Goal: Task Accomplishment & Management: Use online tool/utility

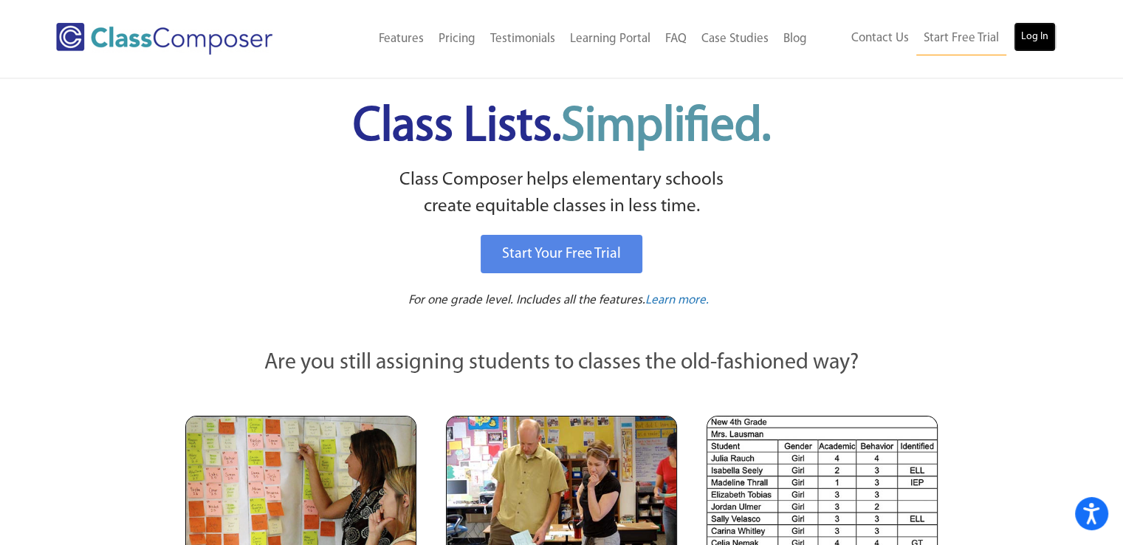
click at [1041, 48] on link "Log In" at bounding box center [1035, 37] width 42 height 30
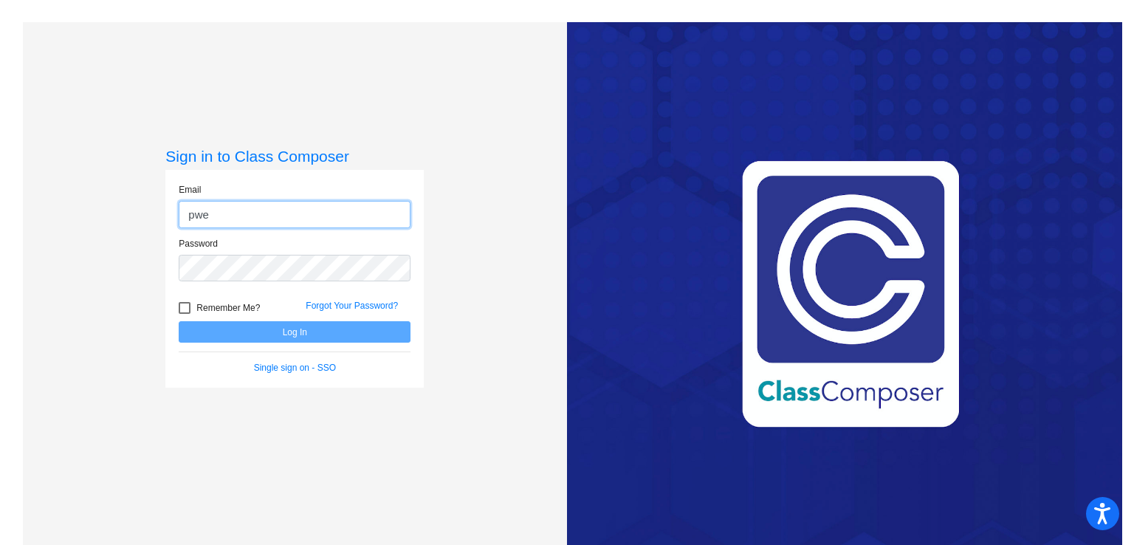
type input "pweckerle@wcskids.net"
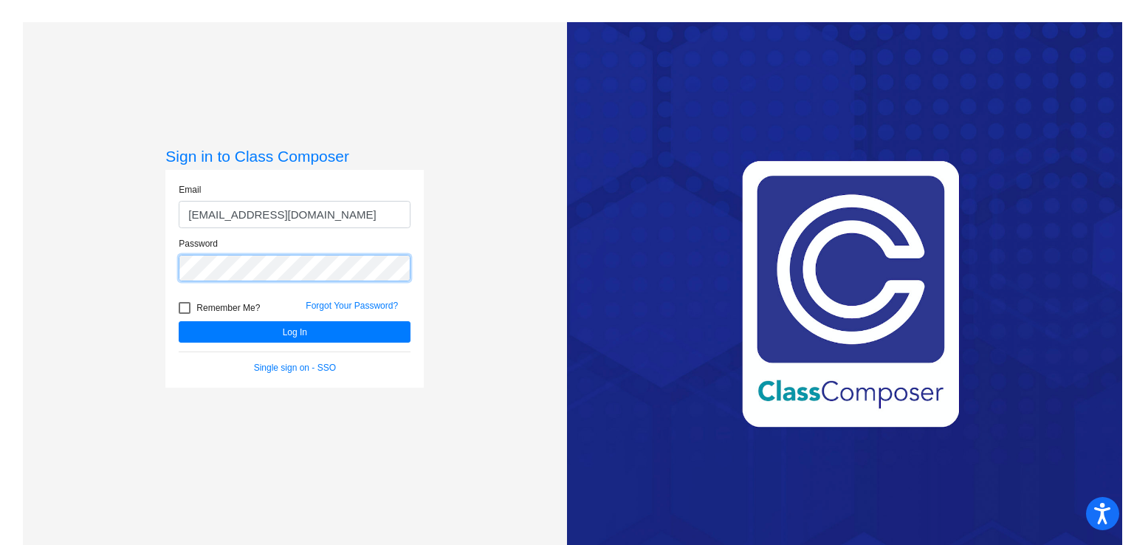
click at [179, 321] on button "Log In" at bounding box center [295, 331] width 232 height 21
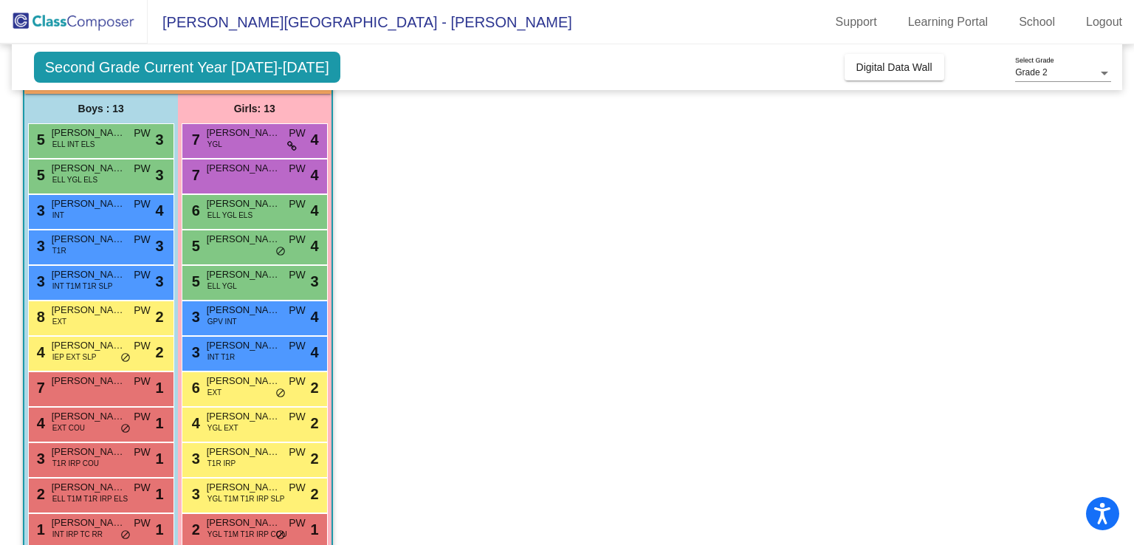
scroll to position [115, 0]
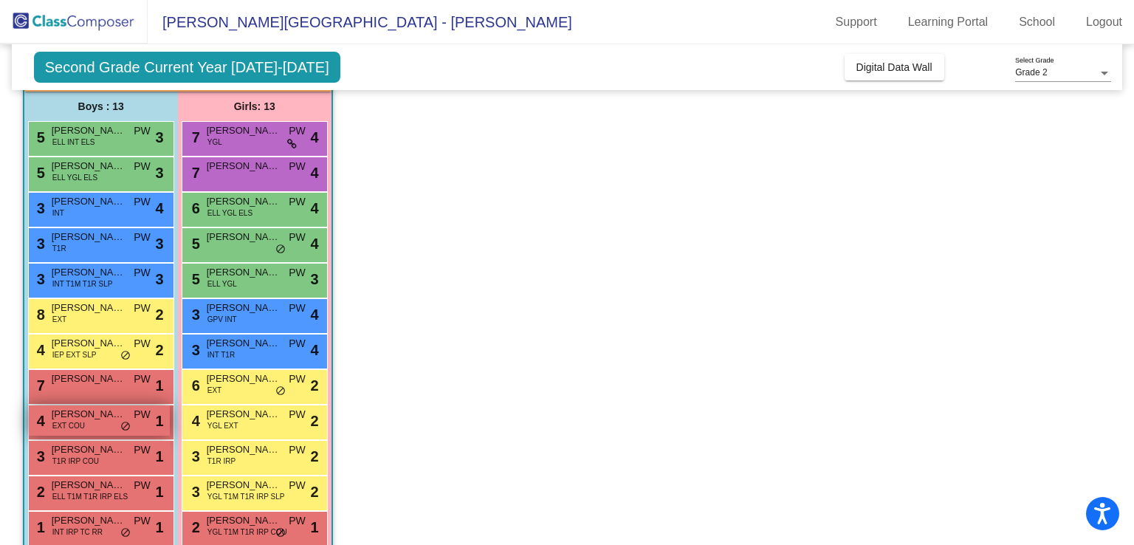
click at [68, 427] on span "EXT COU" at bounding box center [68, 425] width 32 height 11
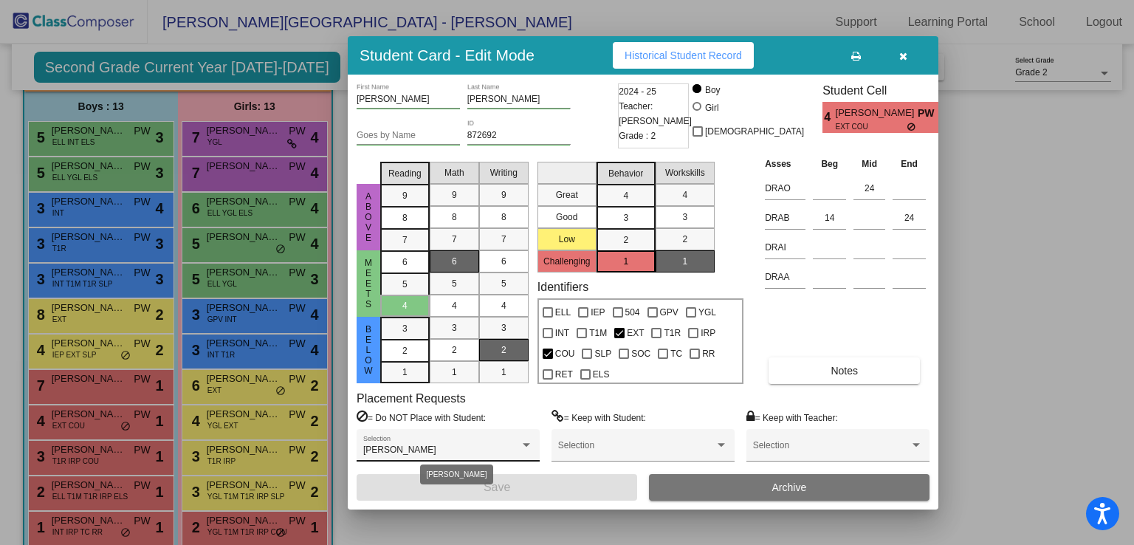
click at [504, 448] on div "Jasper Cutler" at bounding box center [441, 450] width 157 height 10
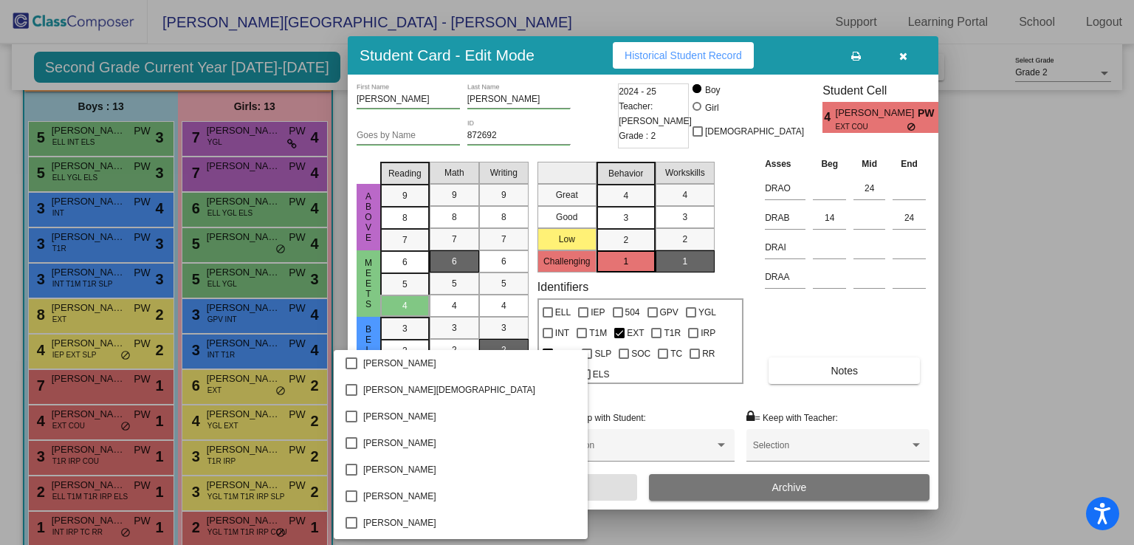
scroll to position [1030, 0]
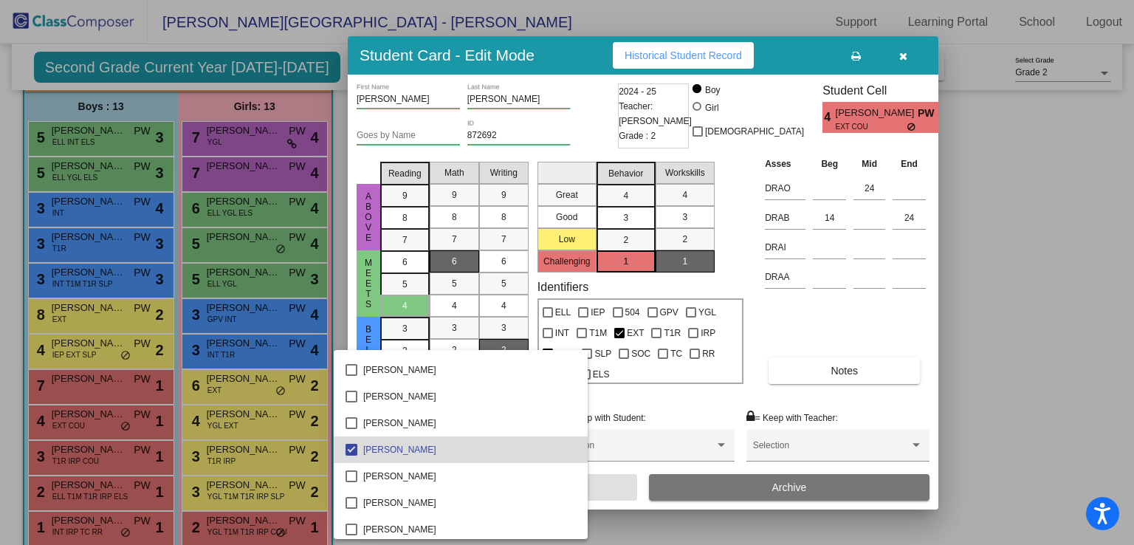
click at [504, 448] on span "Jasper Cutler" at bounding box center [469, 449] width 213 height 27
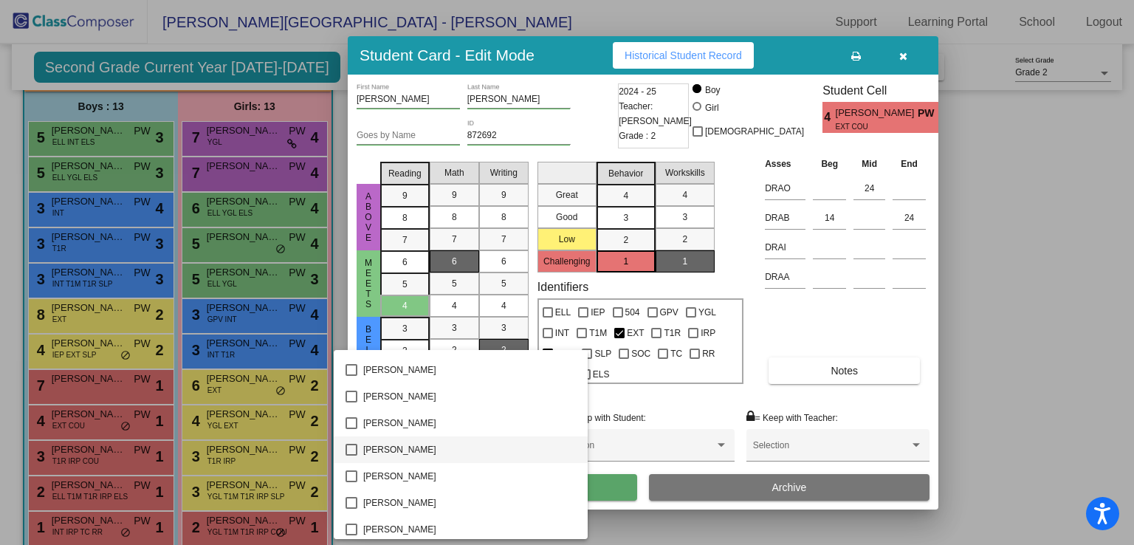
click at [504, 448] on span "Jasper Cutler" at bounding box center [469, 449] width 213 height 27
click at [1123, 311] on div at bounding box center [567, 272] width 1134 height 545
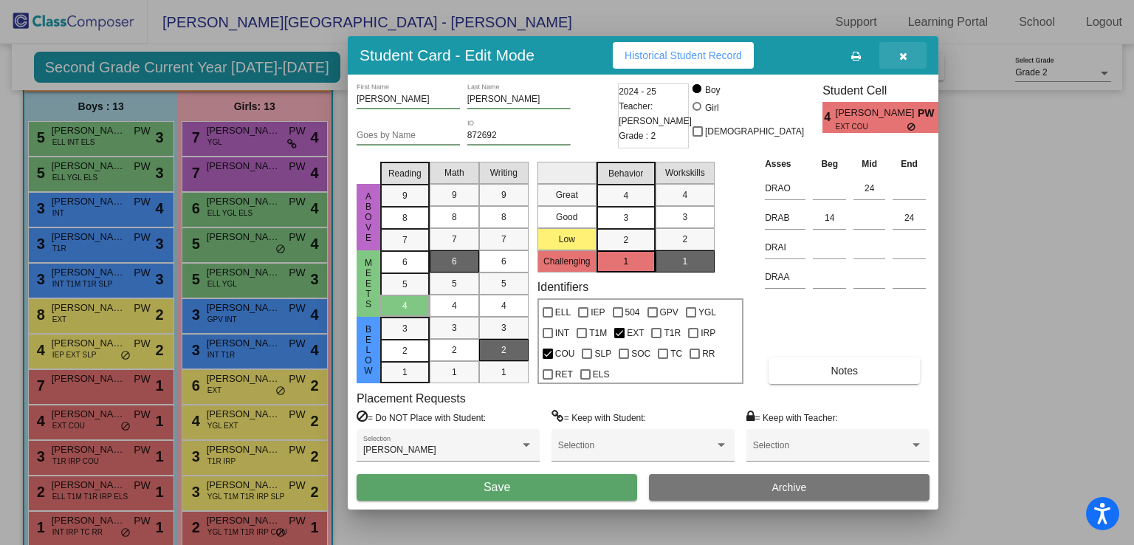
click at [907, 59] on icon "button" at bounding box center [904, 56] width 8 height 10
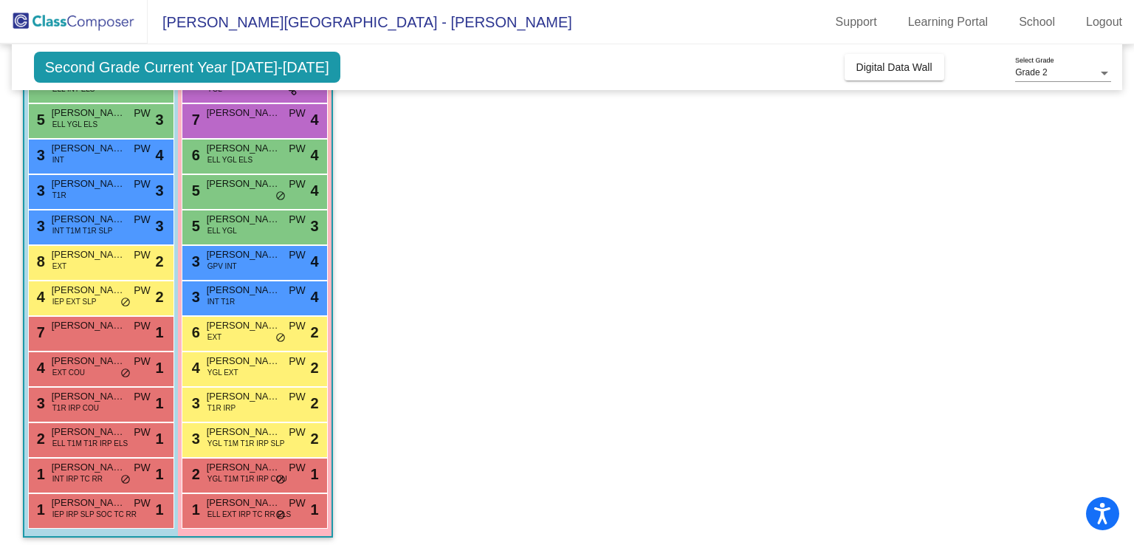
scroll to position [175, 0]
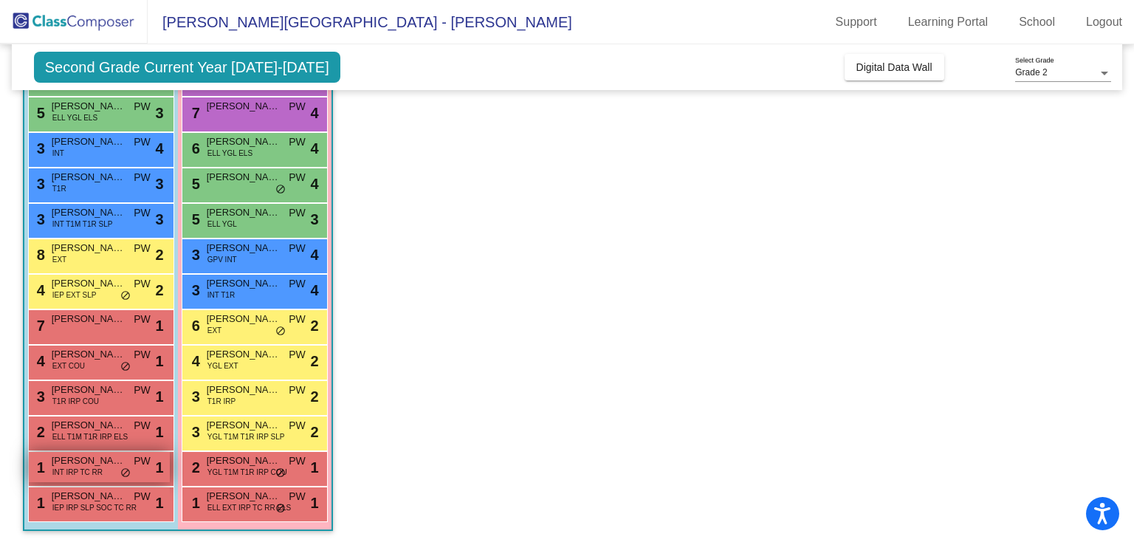
click at [77, 474] on span "INT IRP TC RR" at bounding box center [77, 472] width 50 height 11
